Goal: Find specific fact: Find specific fact

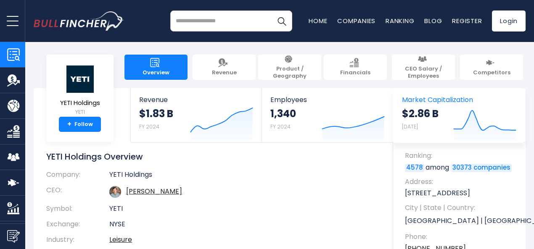
click at [413, 113] on strong "$2.86 B" at bounding box center [420, 113] width 37 height 13
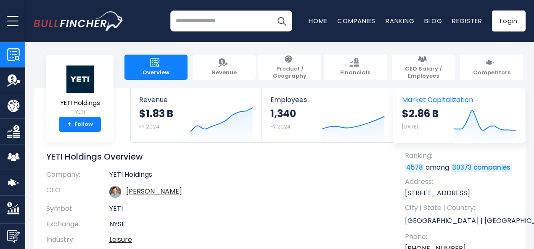
click at [413, 113] on strong "$2.86 B" at bounding box center [420, 113] width 37 height 13
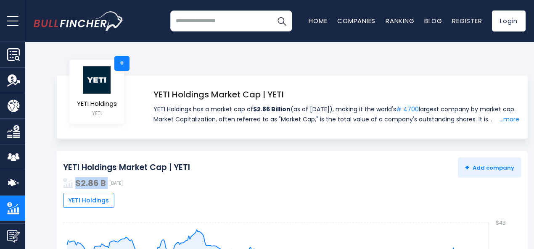
drag, startPoint x: 62, startPoint y: 185, endPoint x: 96, endPoint y: 184, distance: 33.6
click at [96, 184] on div "$2.86 B Aug 19, 2025" at bounding box center [292, 183] width 458 height 11
copy div "$2.86 B"
